Goal: Task Accomplishment & Management: Use online tool/utility

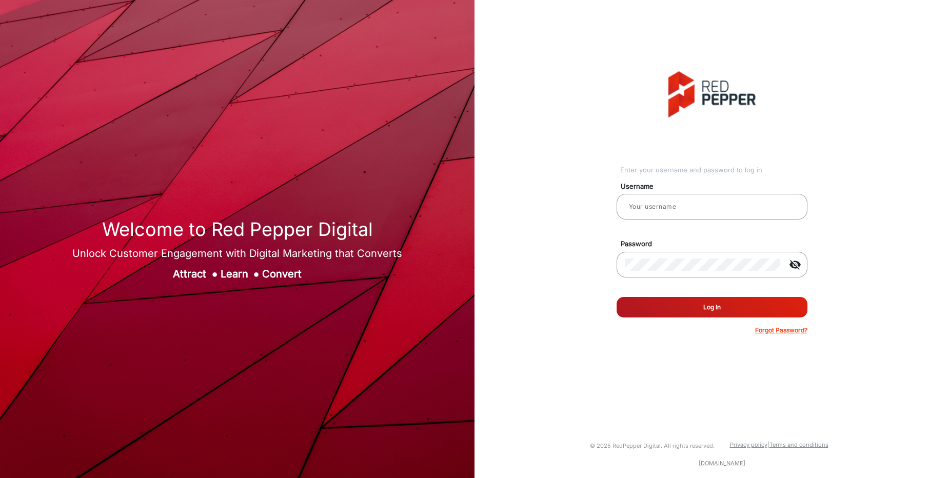
type input "[PERSON_NAME]"
click at [708, 303] on button "Log In" at bounding box center [711, 307] width 191 height 21
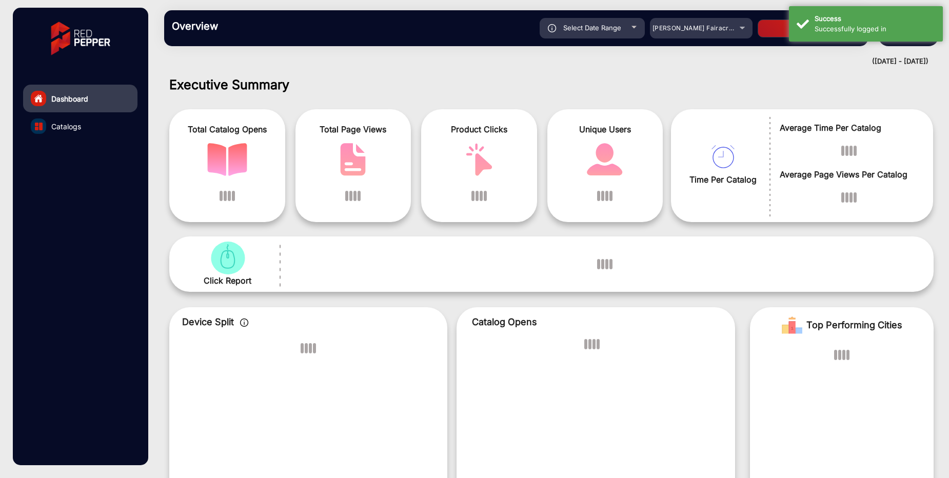
scroll to position [8, 0]
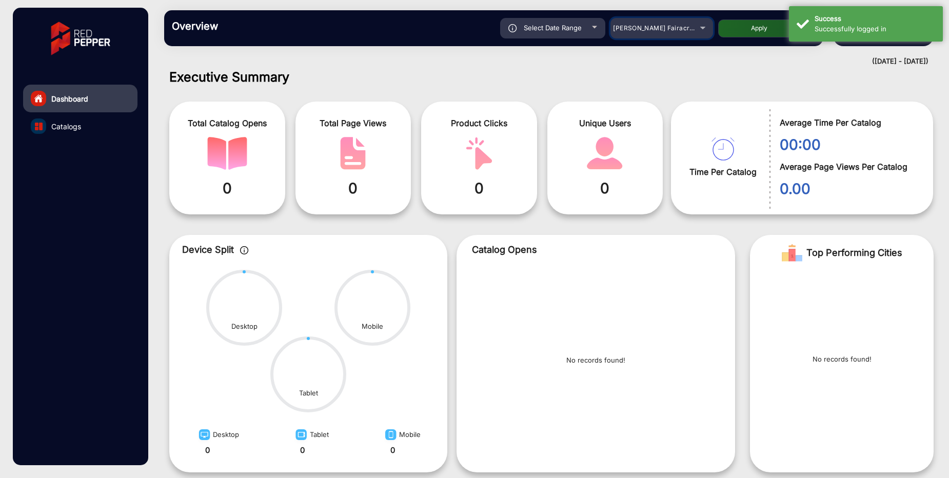
click at [630, 30] on span "[PERSON_NAME] Fairacre Farms" at bounding box center [664, 28] width 102 height 8
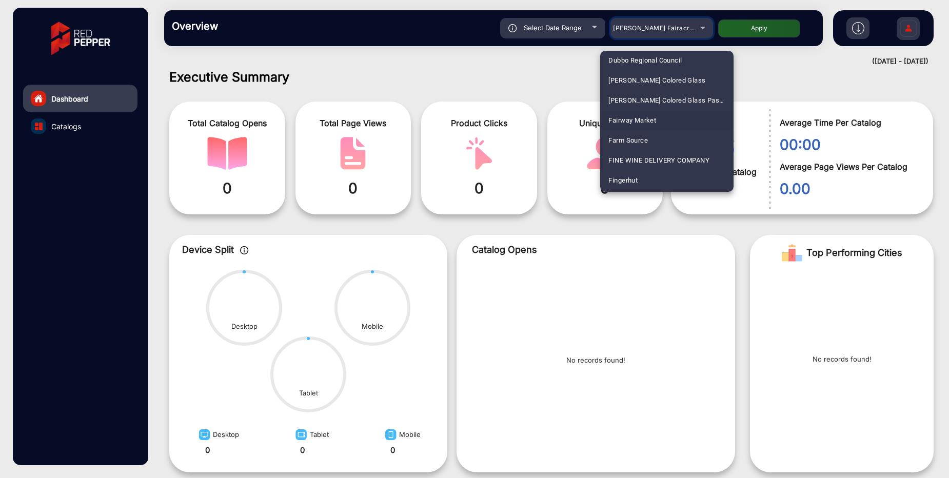
scroll to position [1226, 0]
click at [636, 161] on mat-option "Fluidra" at bounding box center [666, 159] width 133 height 20
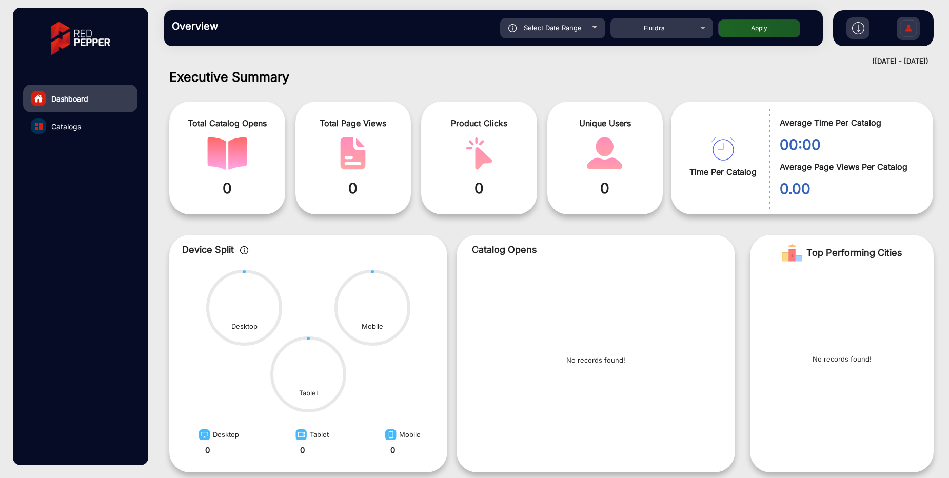
click at [743, 26] on button "Apply" at bounding box center [759, 28] width 82 height 18
type input "[DATE]"
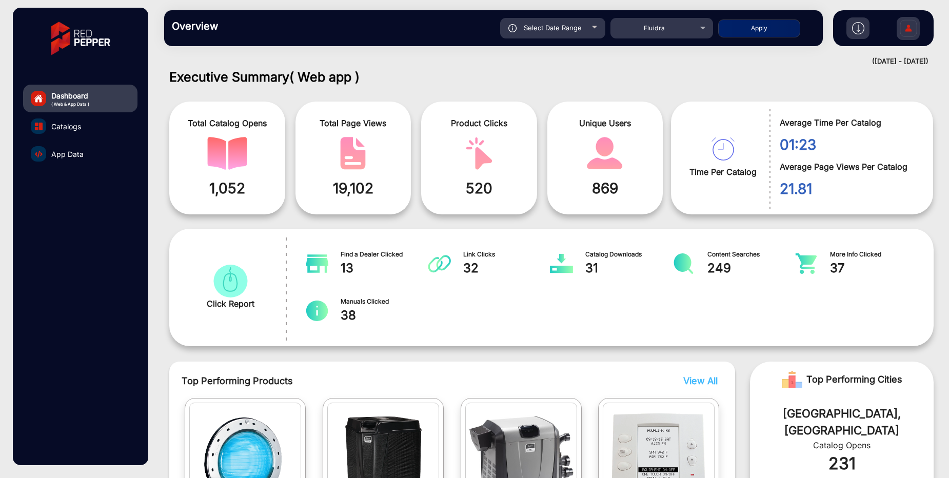
click at [64, 155] on span "App Data" at bounding box center [67, 154] width 32 height 11
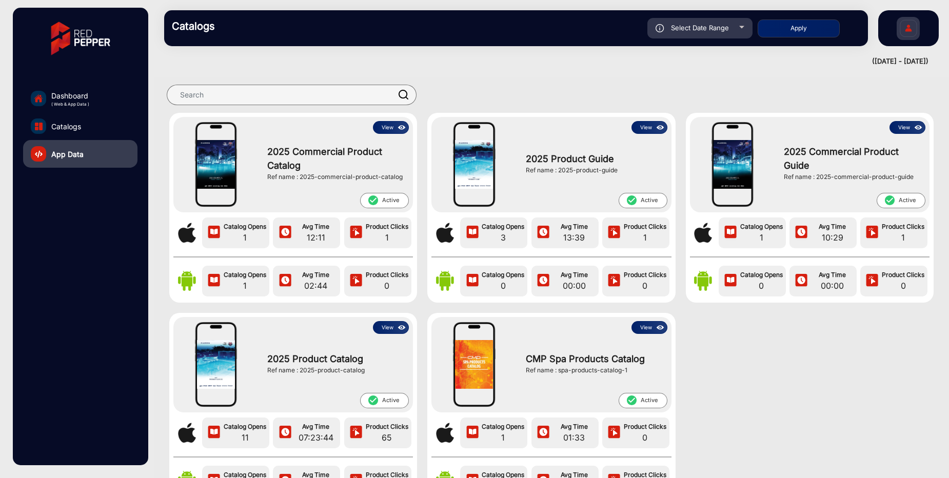
click at [386, 129] on button "View" at bounding box center [391, 127] width 36 height 13
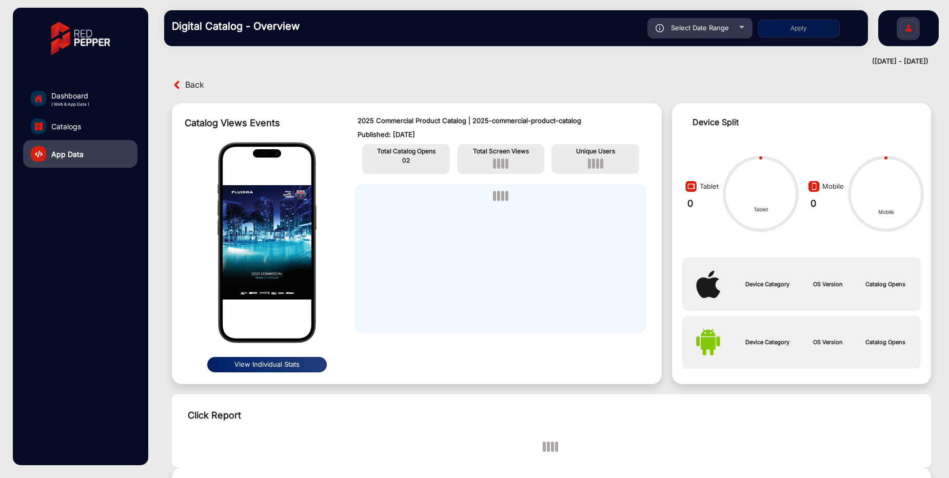
scroll to position [8, 0]
